Goal: Browse casually

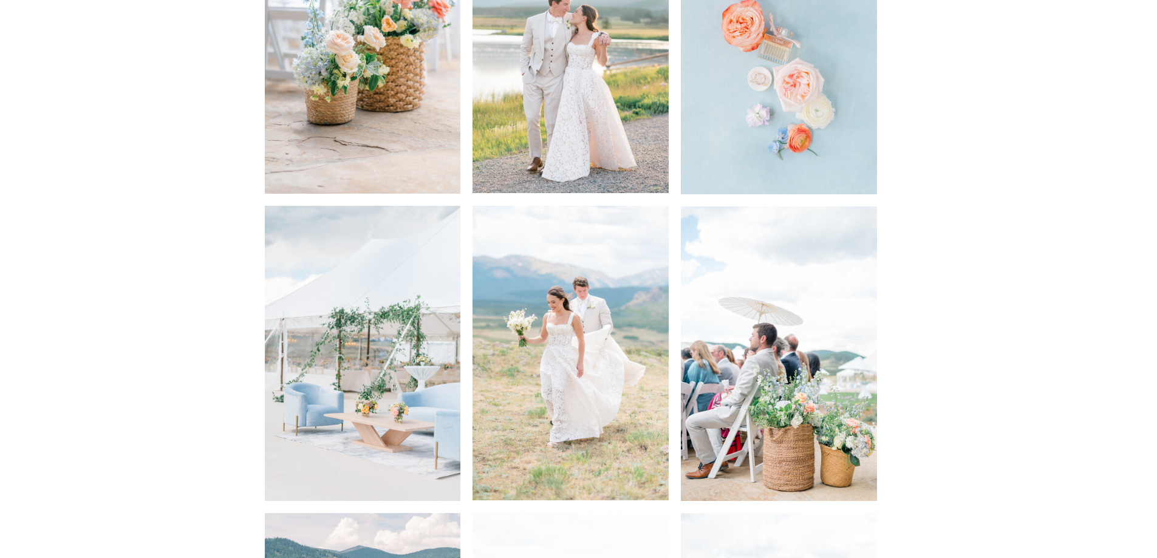
scroll to position [3158, 0]
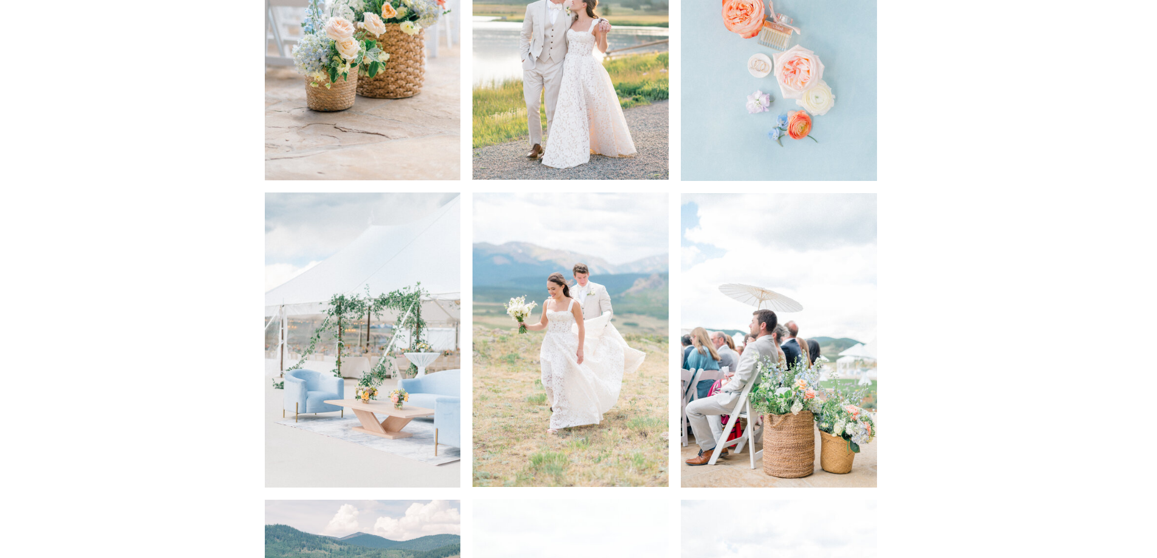
click at [535, 361] on img at bounding box center [570, 340] width 196 height 295
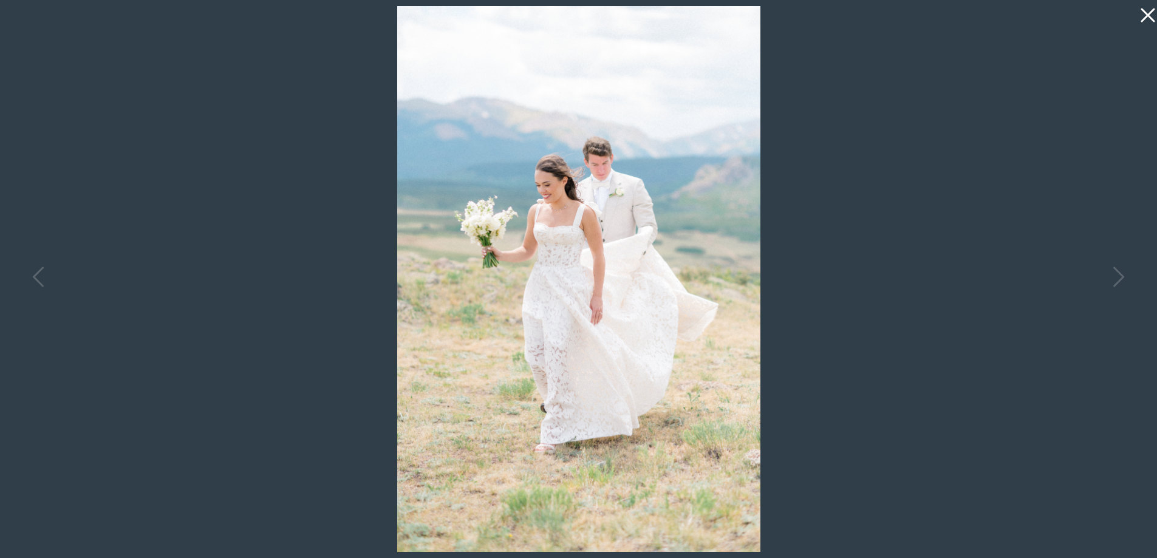
click at [1142, 18] on icon at bounding box center [1145, 12] width 24 height 24
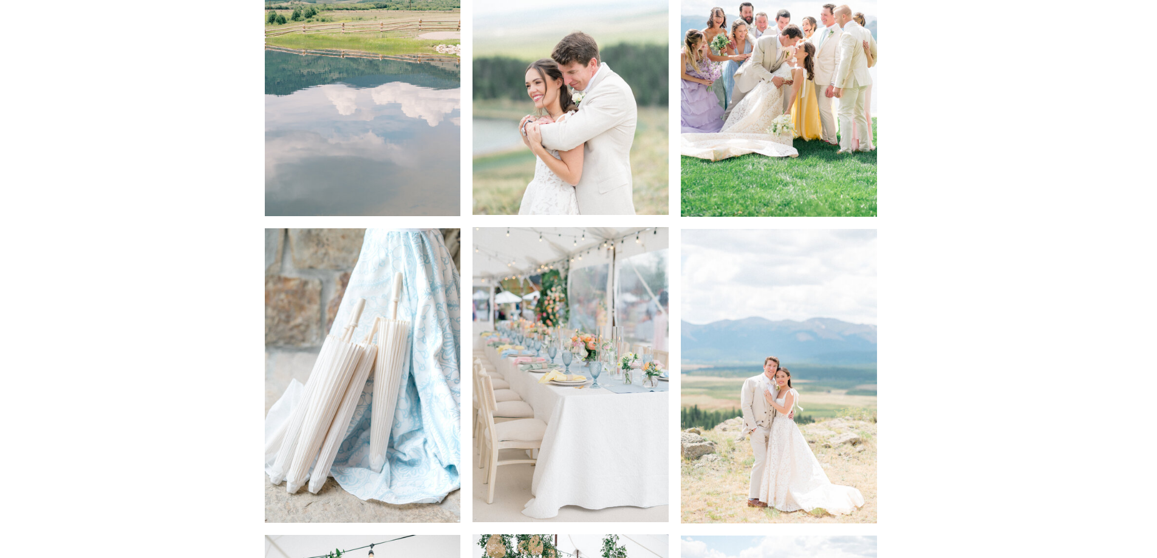
scroll to position [3765, 0]
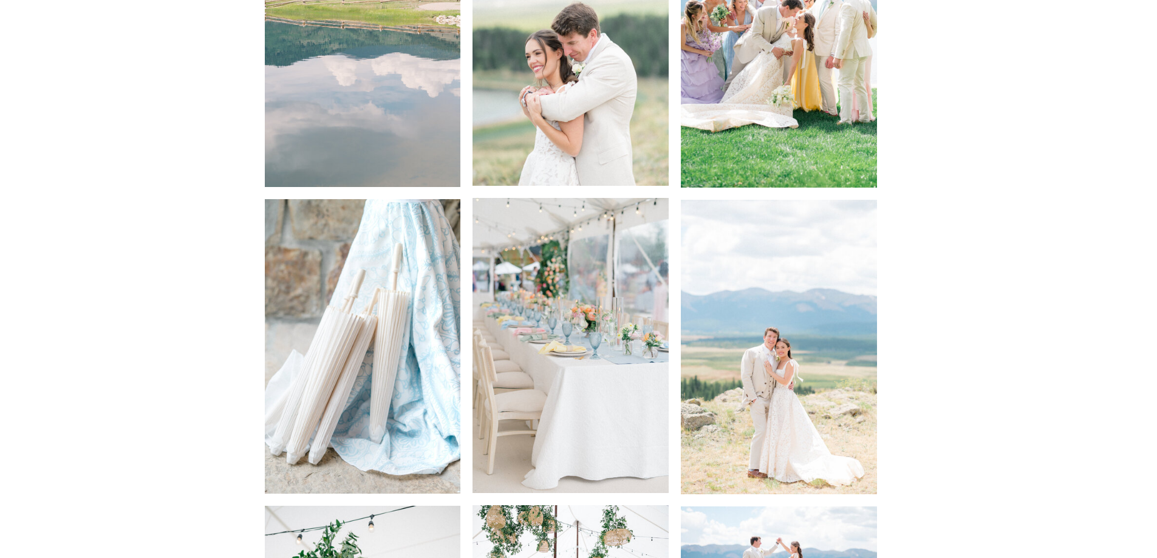
click at [779, 352] on img at bounding box center [779, 347] width 196 height 295
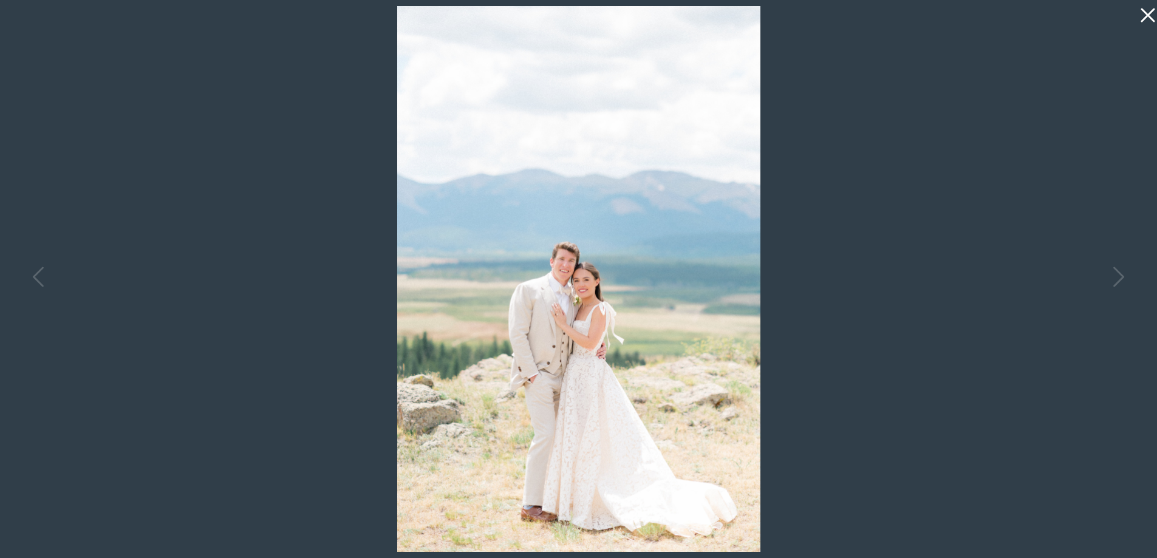
click at [1145, 17] on icon at bounding box center [1148, 16] width 14 height 14
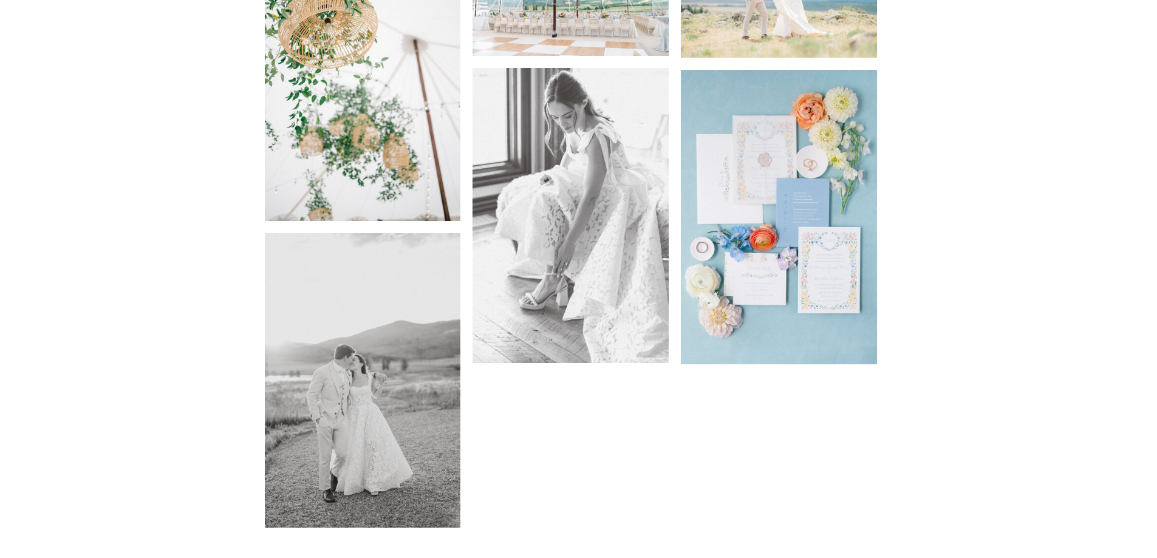
scroll to position [4373, 0]
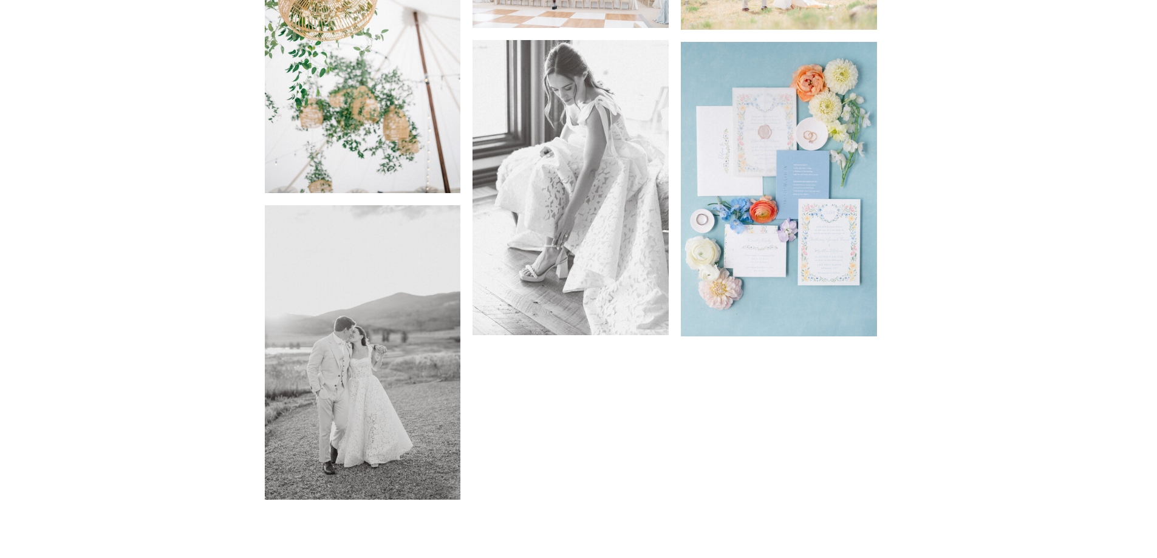
click at [599, 199] on img at bounding box center [570, 187] width 196 height 295
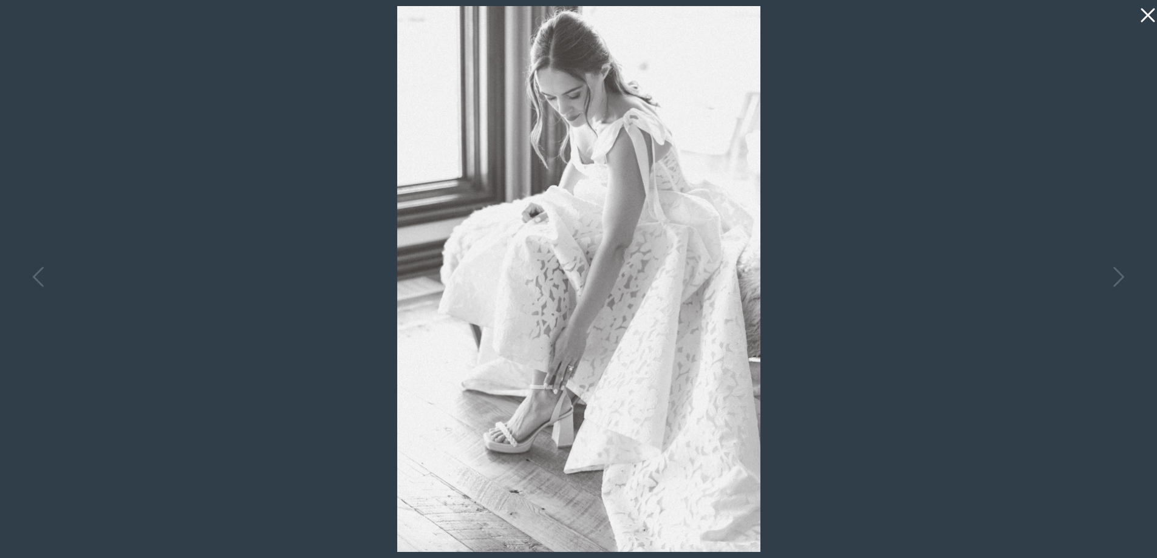
click at [1145, 13] on icon at bounding box center [1148, 16] width 14 height 14
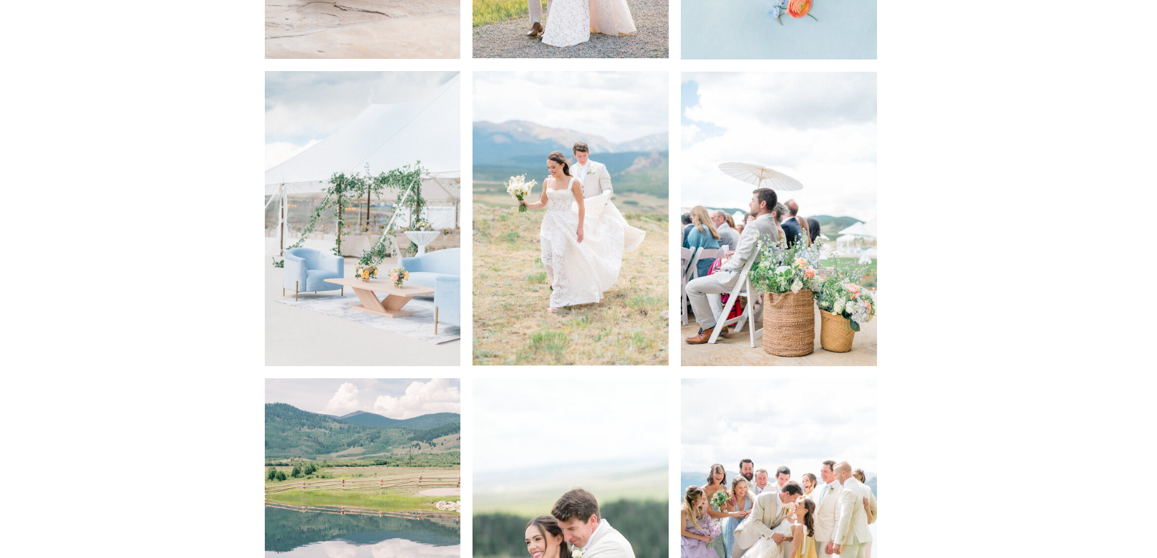
scroll to position [3037, 0]
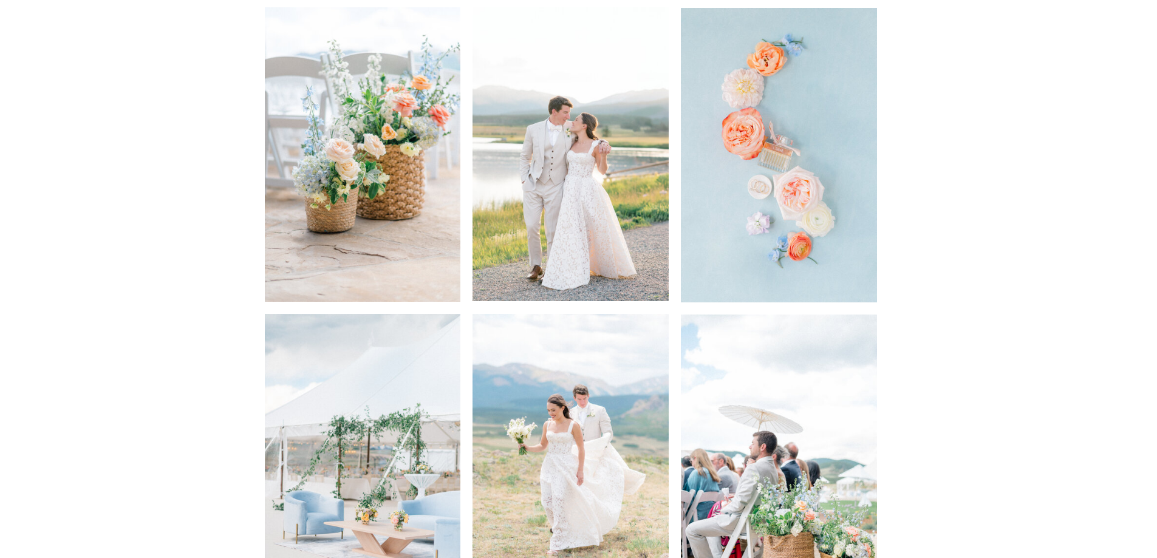
click at [589, 170] on img at bounding box center [570, 154] width 196 height 294
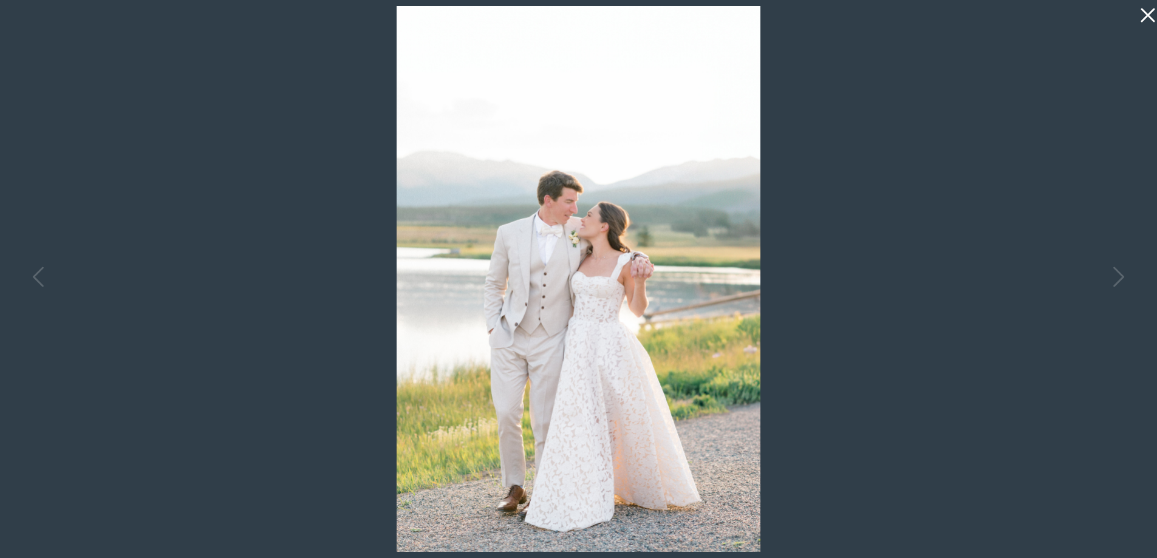
click at [1147, 12] on icon at bounding box center [1145, 12] width 24 height 24
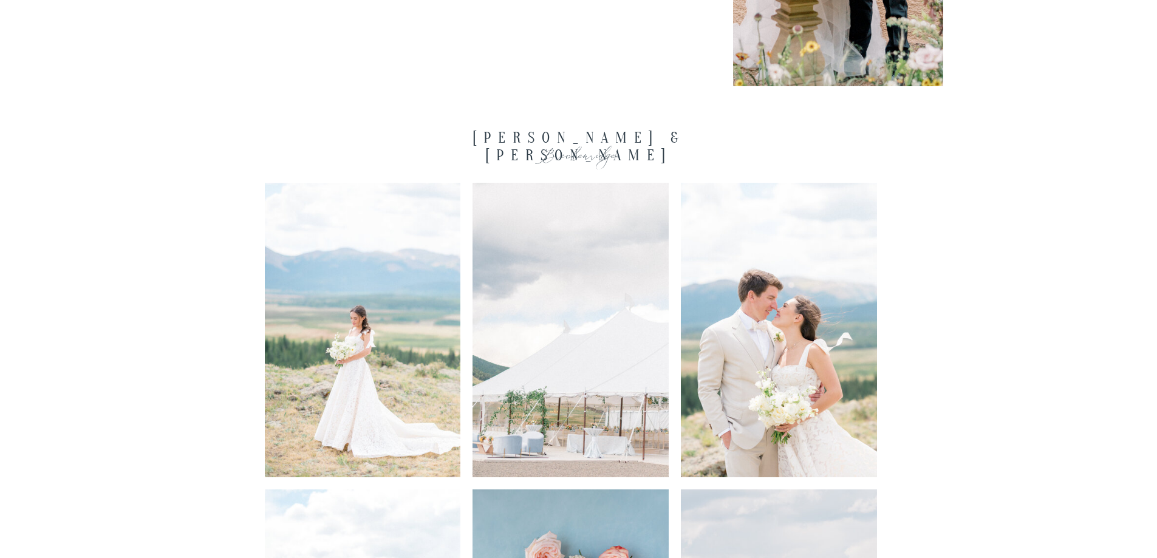
scroll to position [1822, 0]
